Goal: Communication & Community: Answer question/provide support

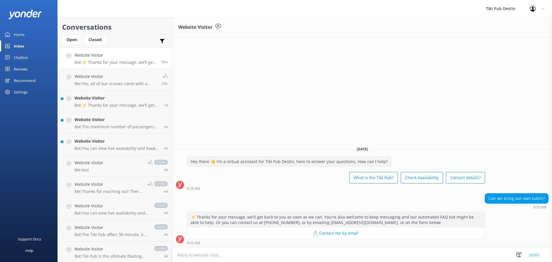
click at [254, 254] on textarea at bounding box center [361, 255] width 379 height 14
click at [177, 256] on textarea "es, pleasure own tubes!" at bounding box center [361, 255] width 379 height 14
click at [194, 253] on textarea "Yes, pleasure own tubes!" at bounding box center [361, 255] width 379 height 14
click at [245, 254] on textarea "Yes, please feel free to bring yourure own tubes!" at bounding box center [361, 255] width 379 height 14
click at [343, 254] on textarea "Yes, please feel free to bring your own tubes!" at bounding box center [361, 255] width 379 height 14
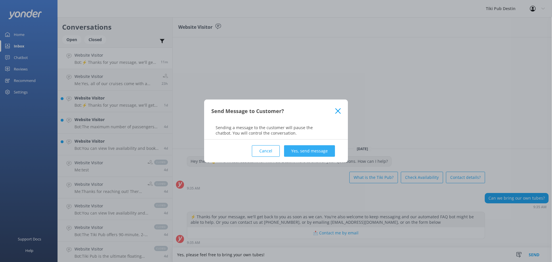
type textarea "Yes, please feel free to bring your own tubes!"
click at [320, 150] on button "Yes, send message" at bounding box center [309, 150] width 51 height 11
